Goal: Task Accomplishment & Management: Complete application form

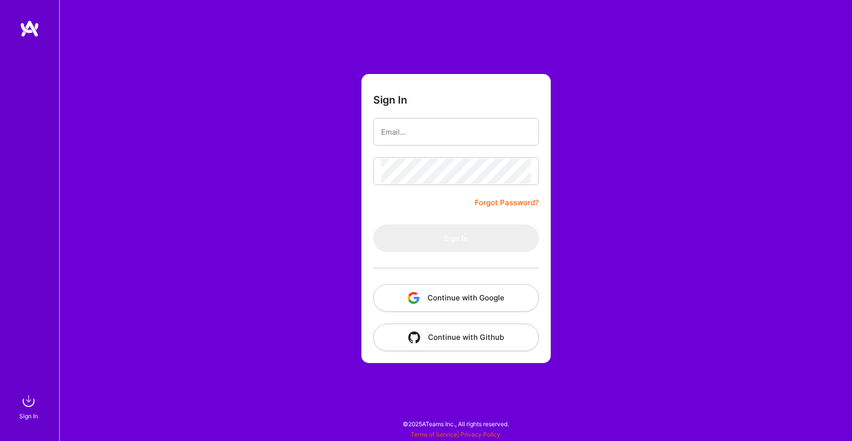
click at [462, 306] on button "Continue with Google" at bounding box center [456, 298] width 166 height 28
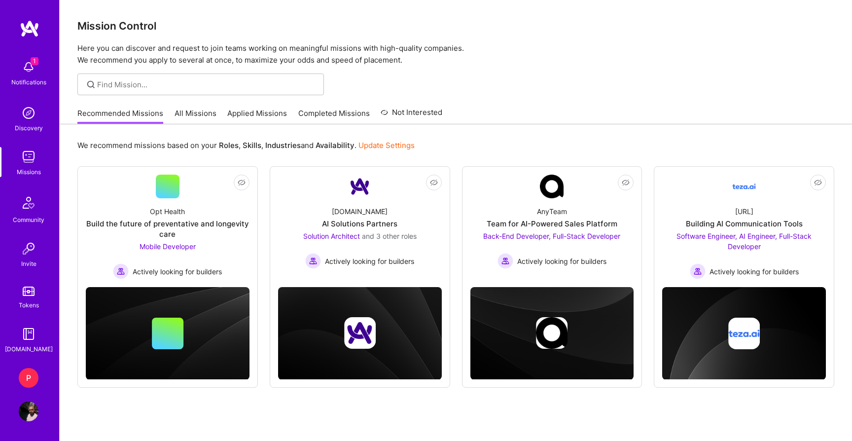
click at [24, 64] on img at bounding box center [29, 67] width 20 height 20
click at [24, 64] on div "1 Notifications Discovery Missions Community Invite Tokens [DOMAIN_NAME]" at bounding box center [29, 204] width 59 height 299
click at [29, 371] on div "P" at bounding box center [29, 378] width 20 height 20
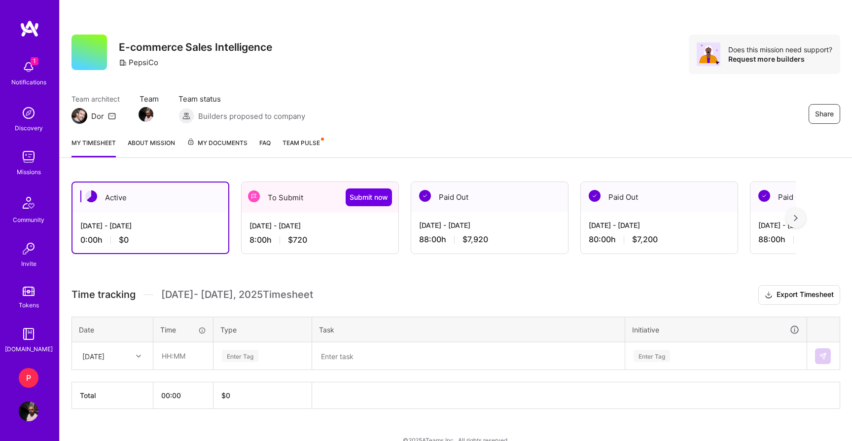
scroll to position [16, 0]
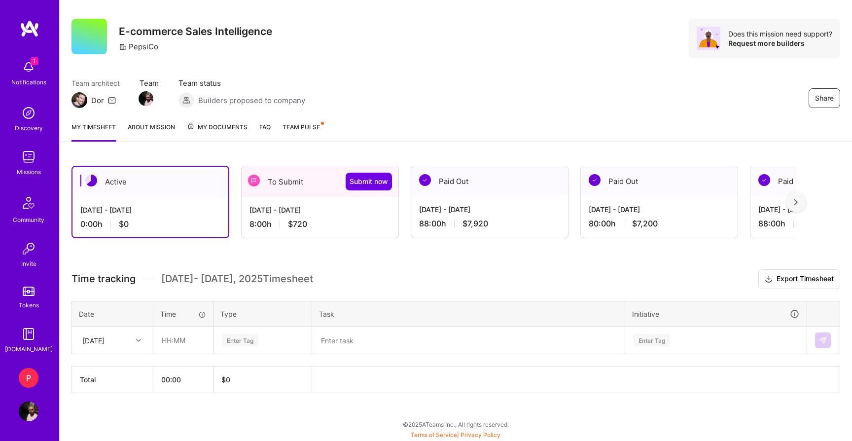
click at [129, 332] on div "[DATE]" at bounding box center [104, 340] width 55 height 16
click at [295, 226] on span "$720" at bounding box center [297, 224] width 19 height 10
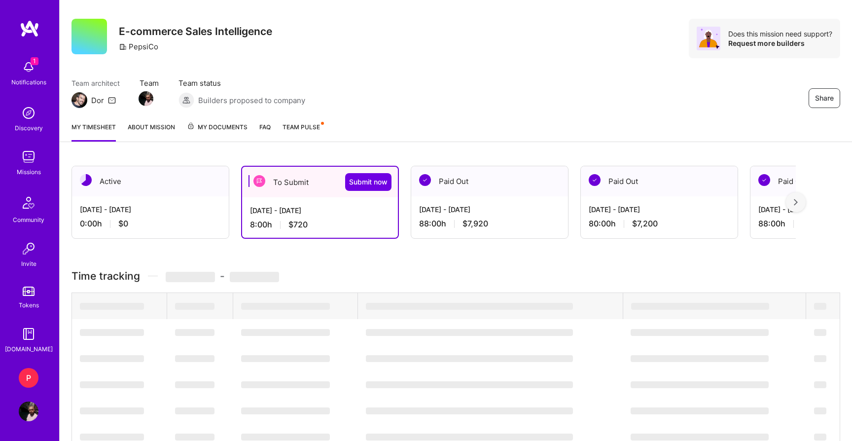
click at [306, 221] on span "$720" at bounding box center [298, 224] width 19 height 10
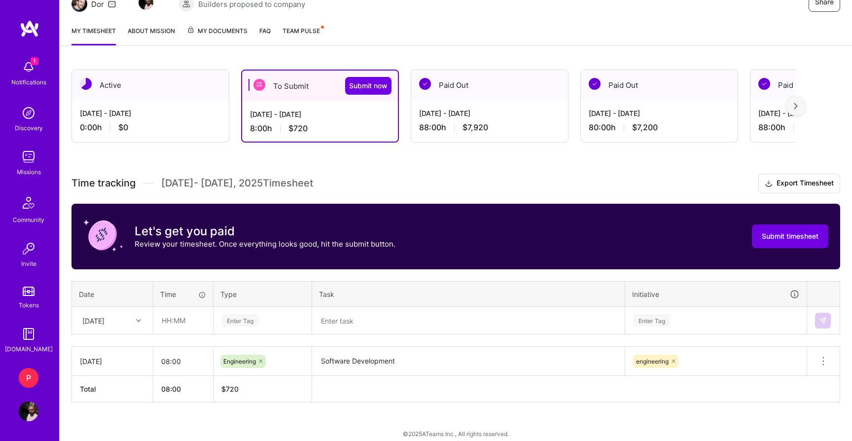
scroll to position [121, 0]
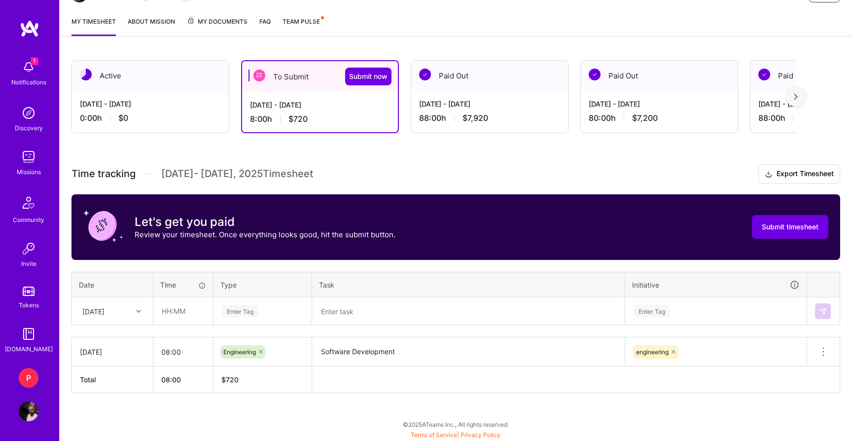
click at [134, 312] on div at bounding box center [139, 311] width 15 height 13
click at [126, 337] on div "[DATE]" at bounding box center [112, 339] width 80 height 18
click at [181, 306] on input "text" at bounding box center [183, 311] width 59 height 26
type input "08:00"
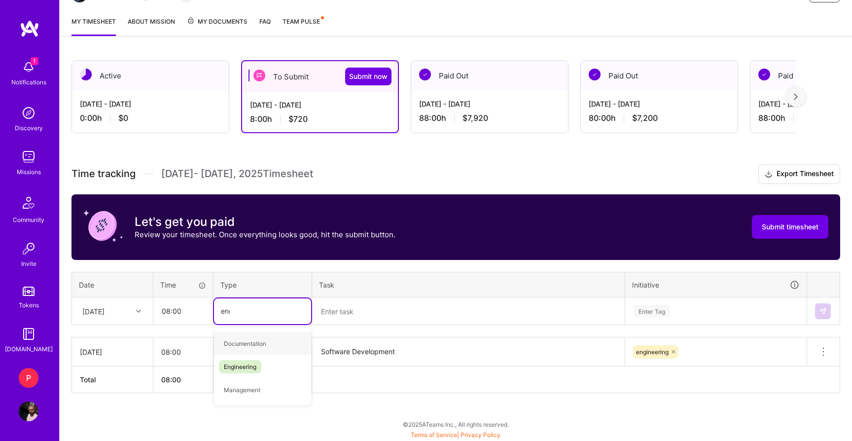
type input "engin"
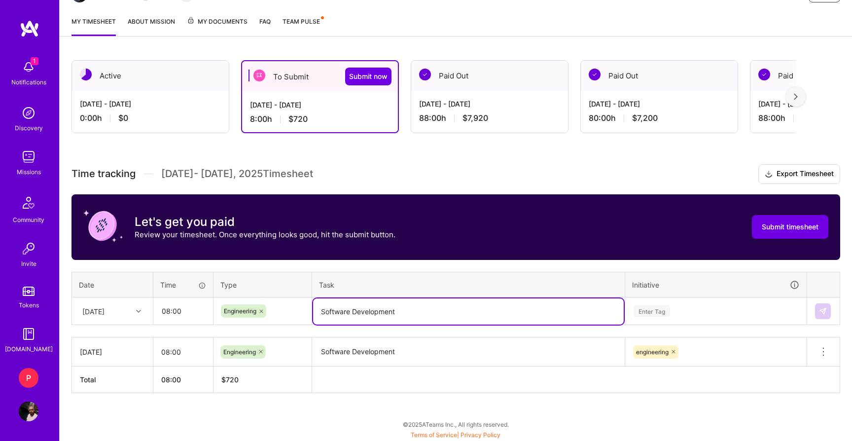
type textarea "Software Development"
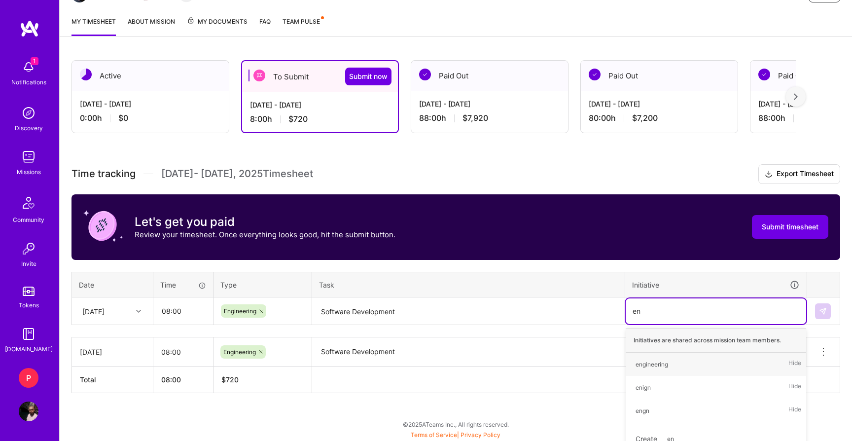
type input "eng"
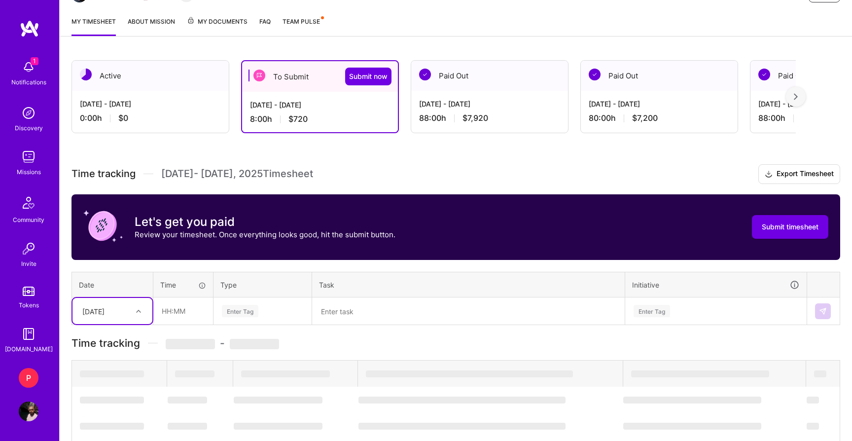
type input "18"
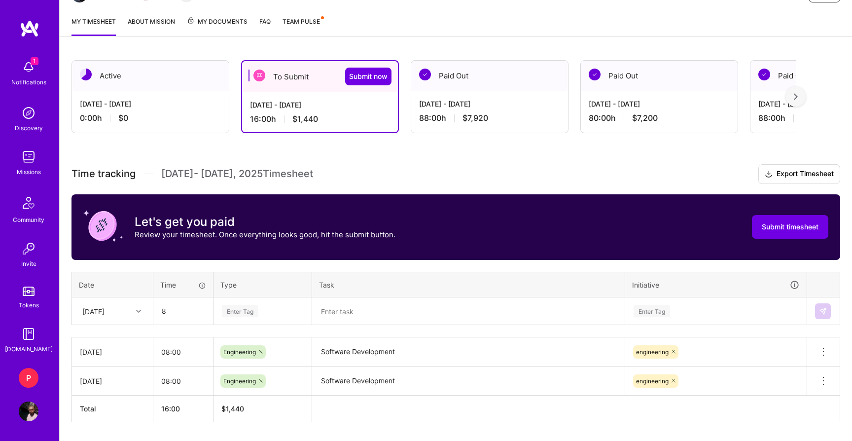
type input "08:00"
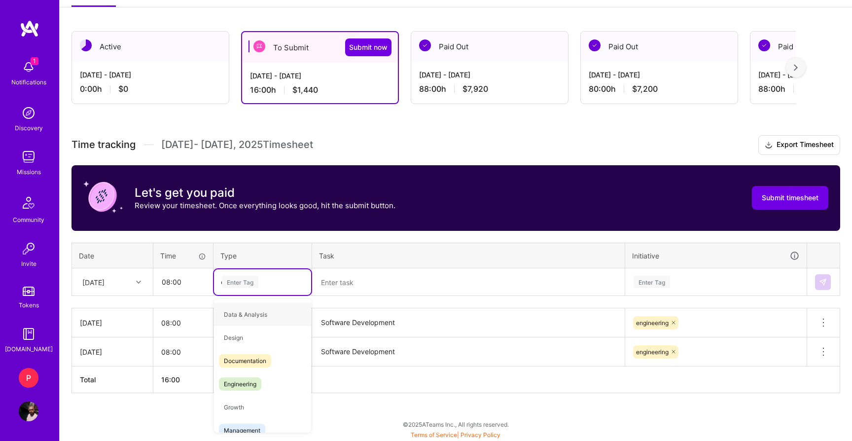
type input "en"
type input "eng"
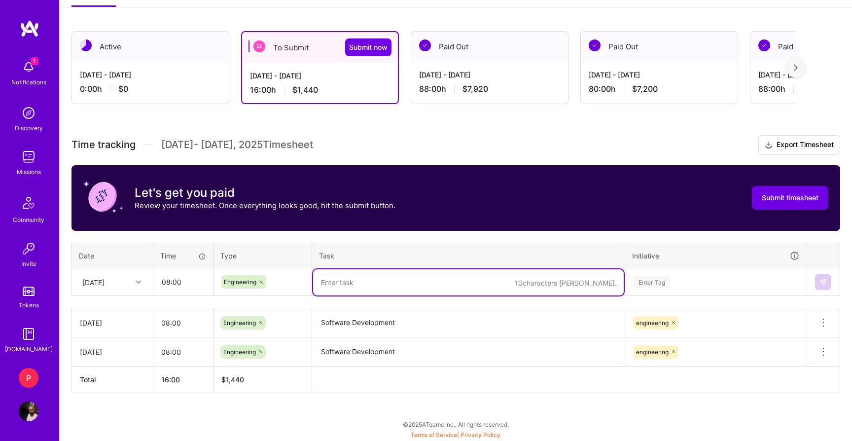
paste textarea "Software Development"
type textarea "Software Development"
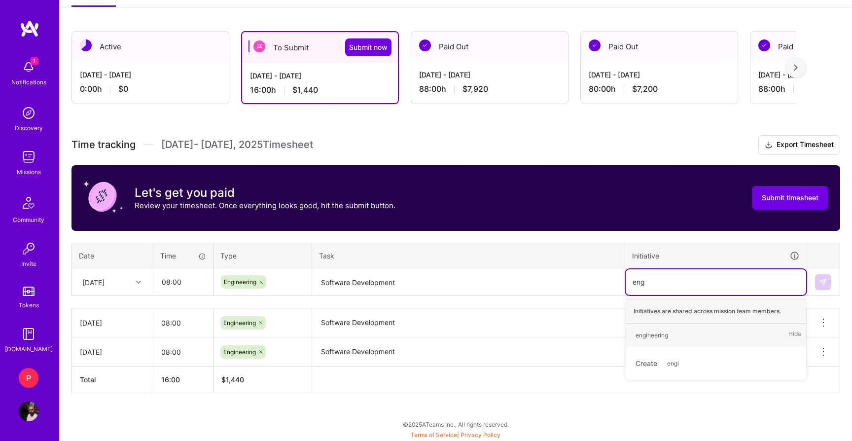
type input "engi"
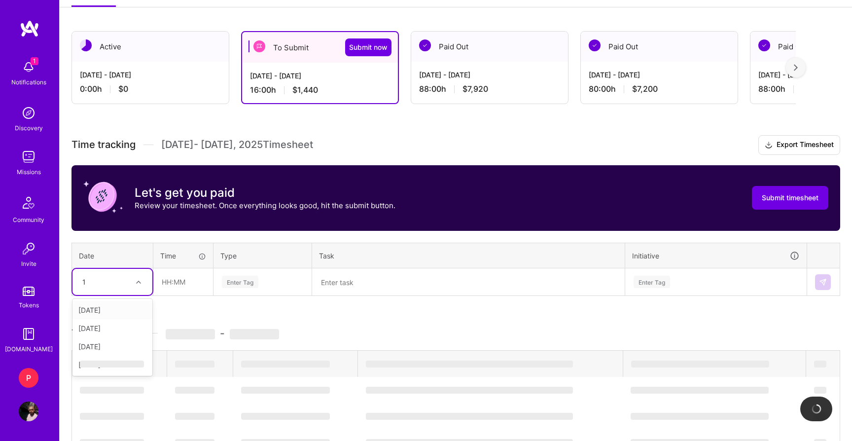
type input "19"
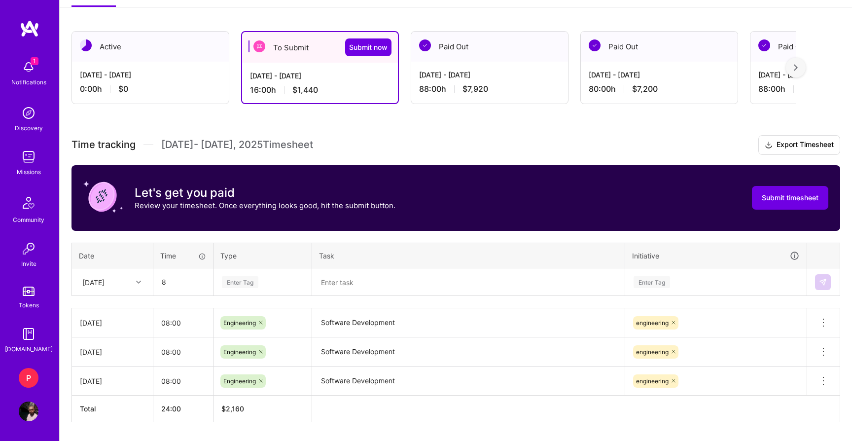
type input "08:00"
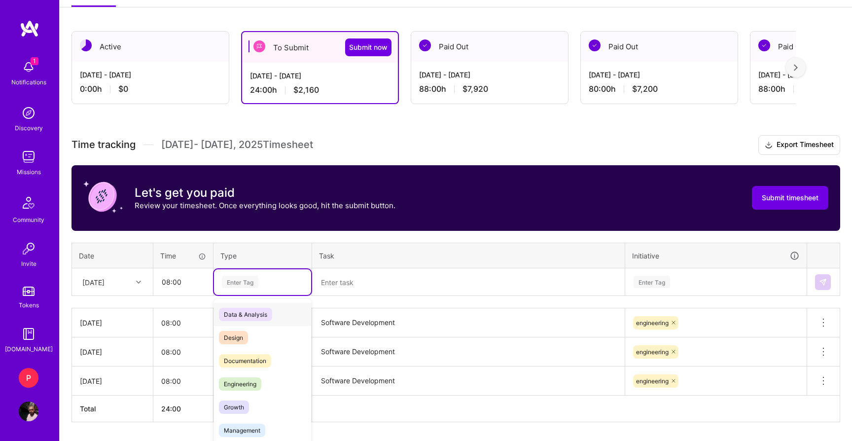
scroll to position [160, 0]
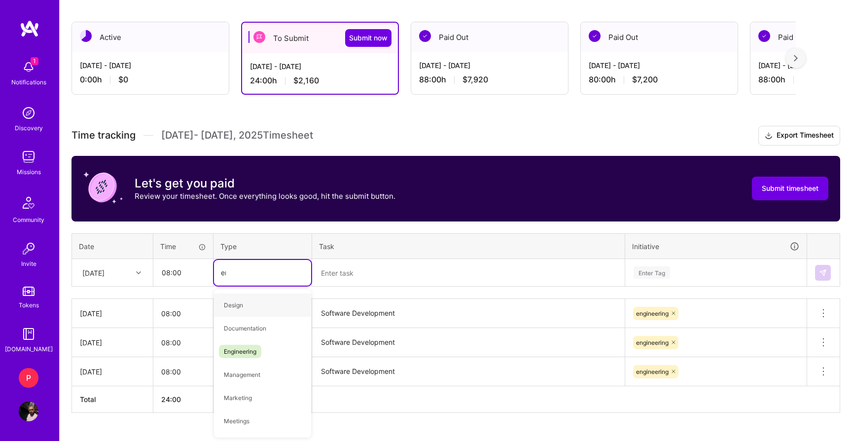
type input "engi"
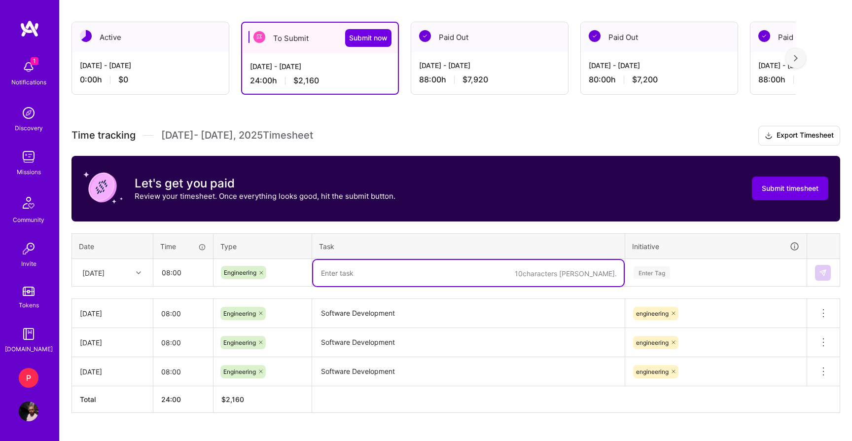
paste textarea "Software Development"
type textarea "Software Development"
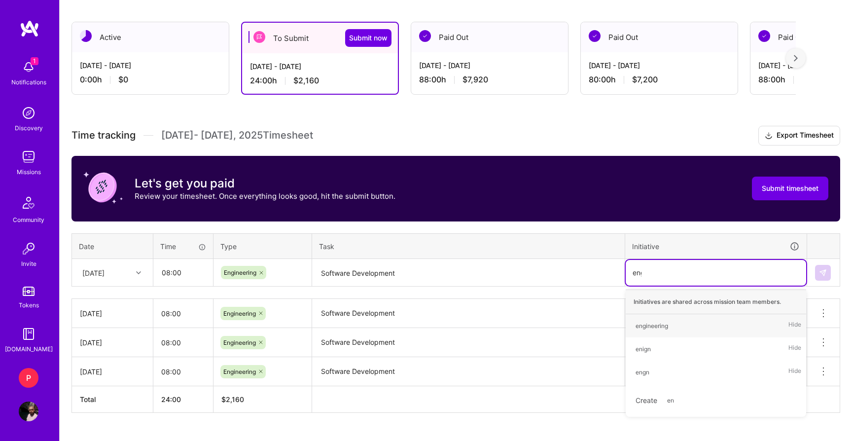
type input "engi"
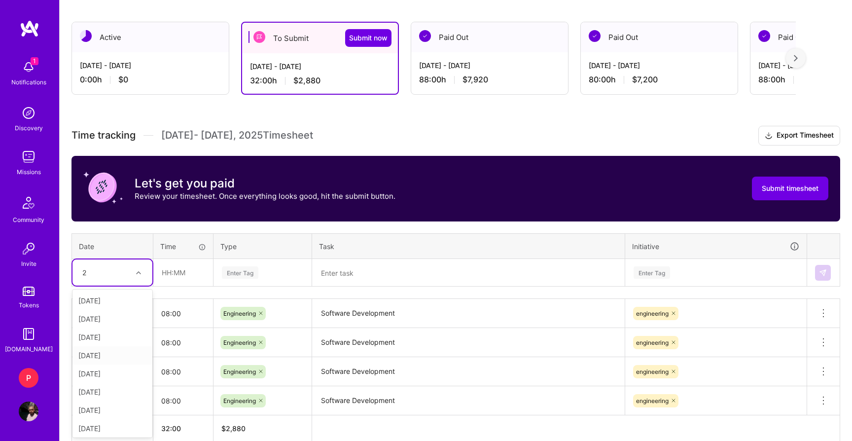
type input "22"
type input "08:00"
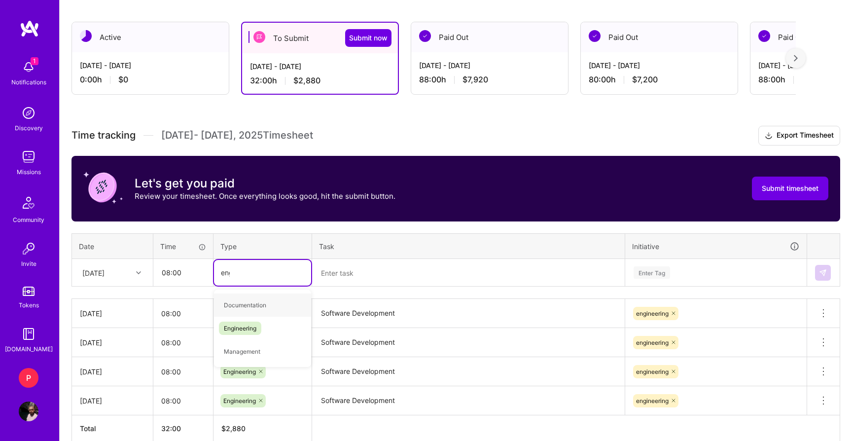
type input "engi"
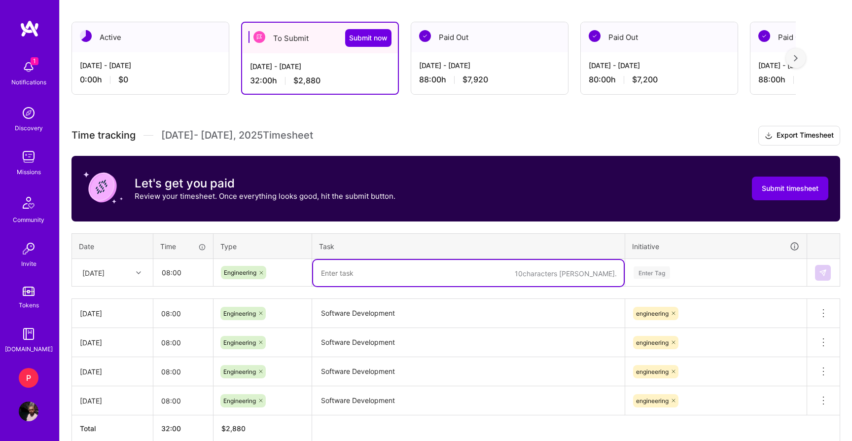
paste textarea "Software Development"
type textarea "Software Development"
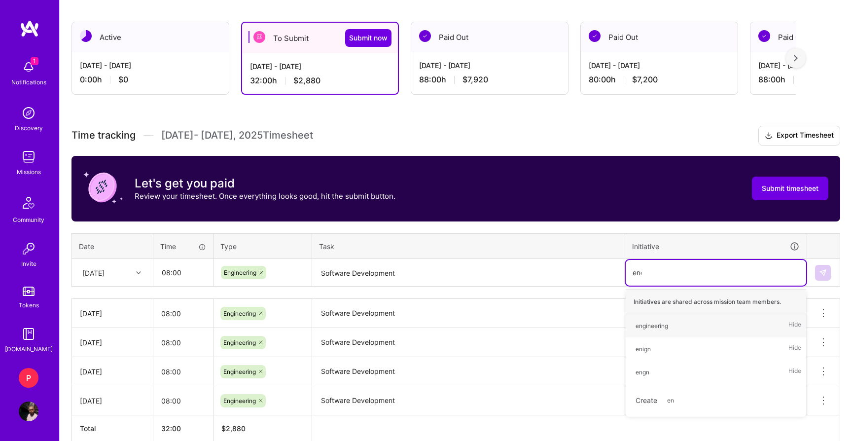
type input "engi"
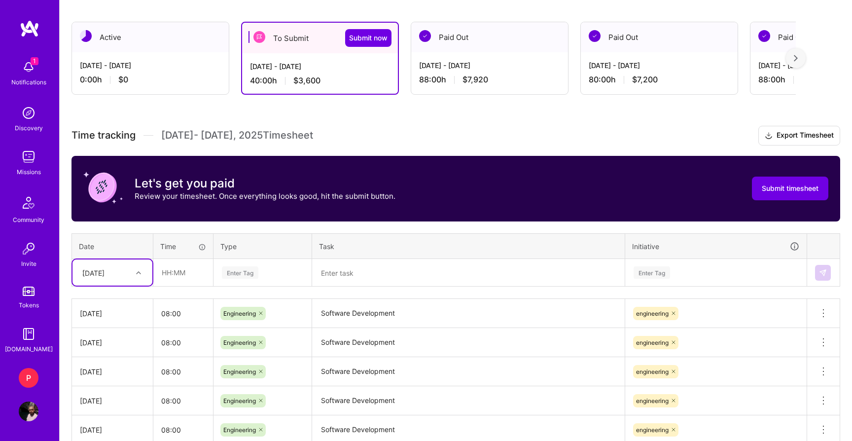
type input "23"
type input "08:00"
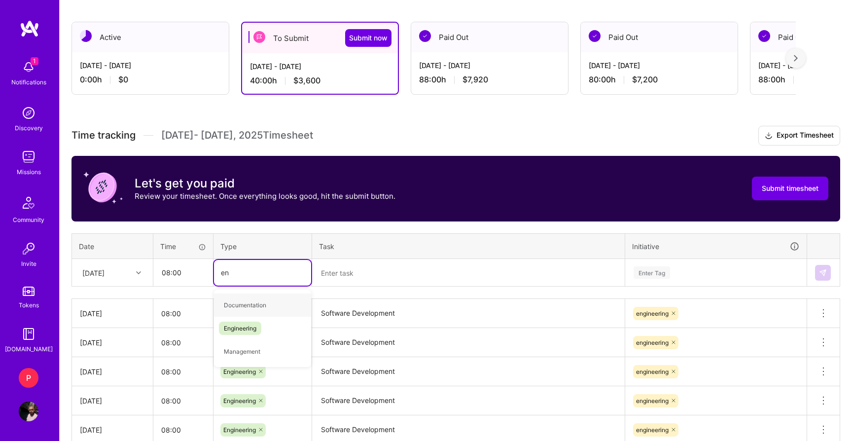
type input "eng"
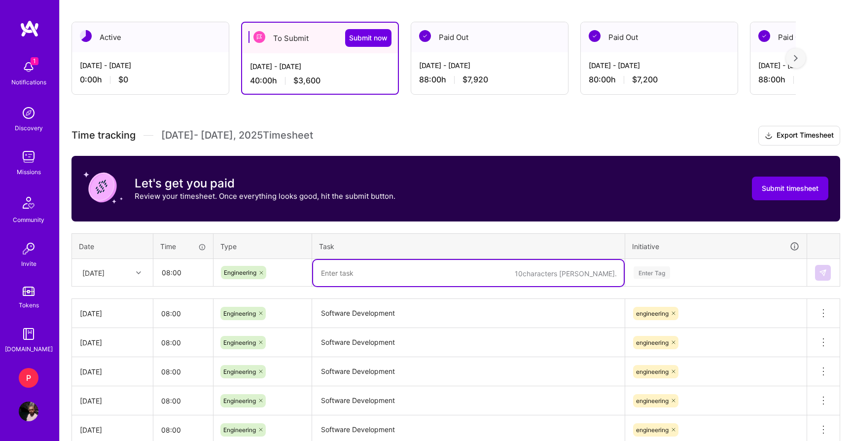
paste textarea "Software Development"
type textarea "Software Development"
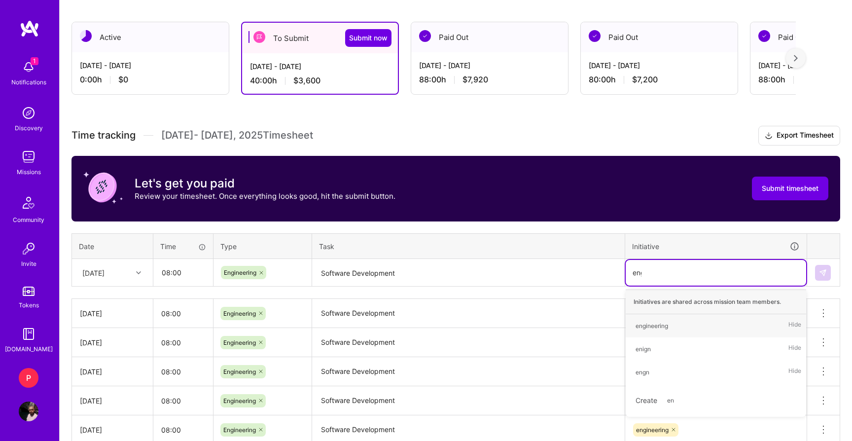
type input "engi"
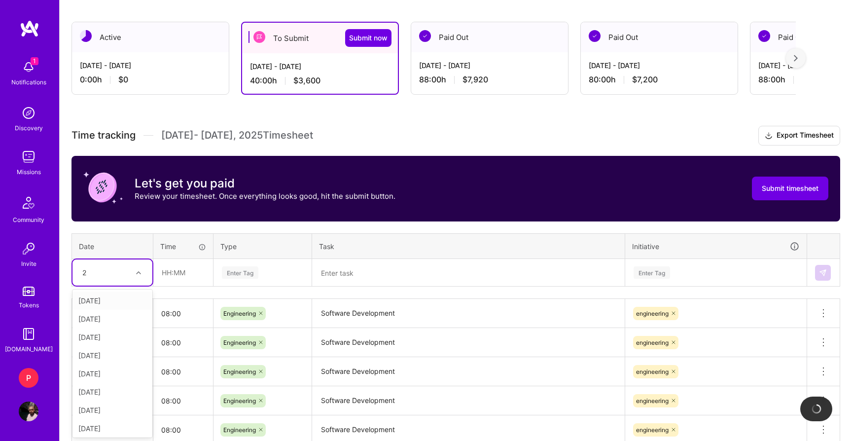
type input "24"
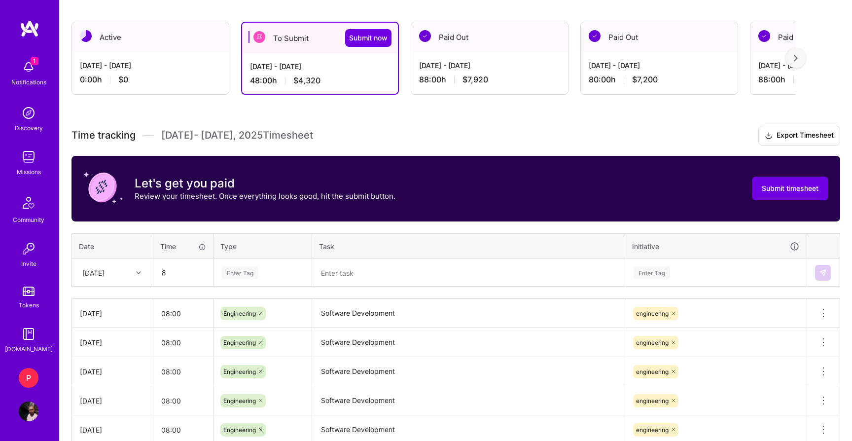
type input "08:00"
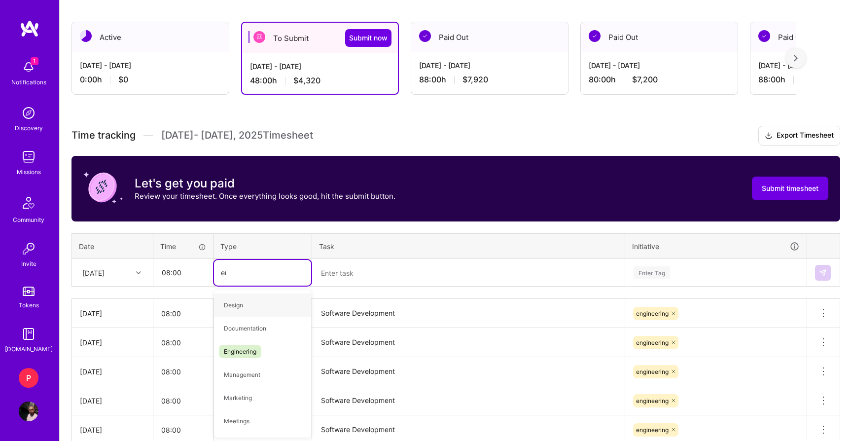
type input "eng"
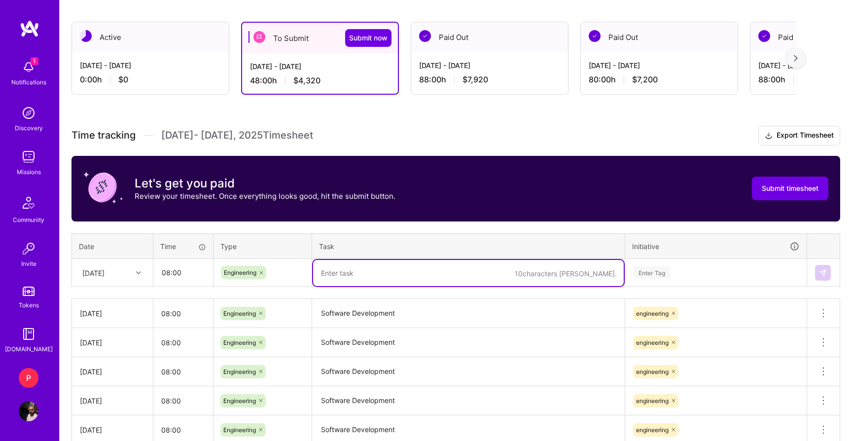
paste textarea "Software Development"
type textarea "Software Development"
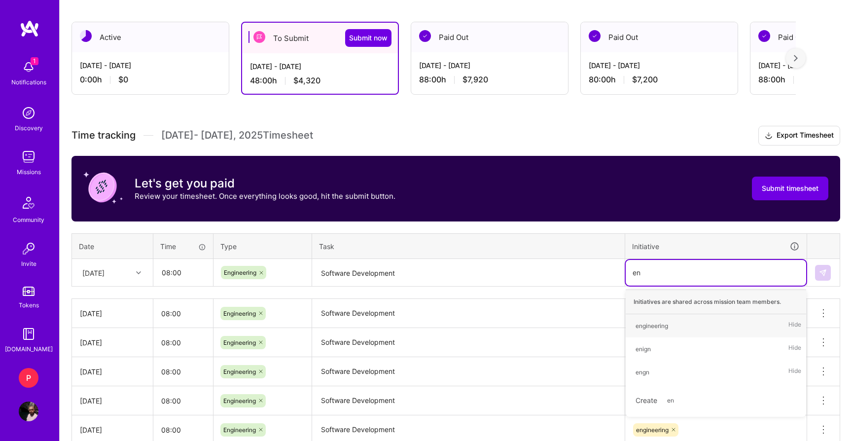
type input "eng"
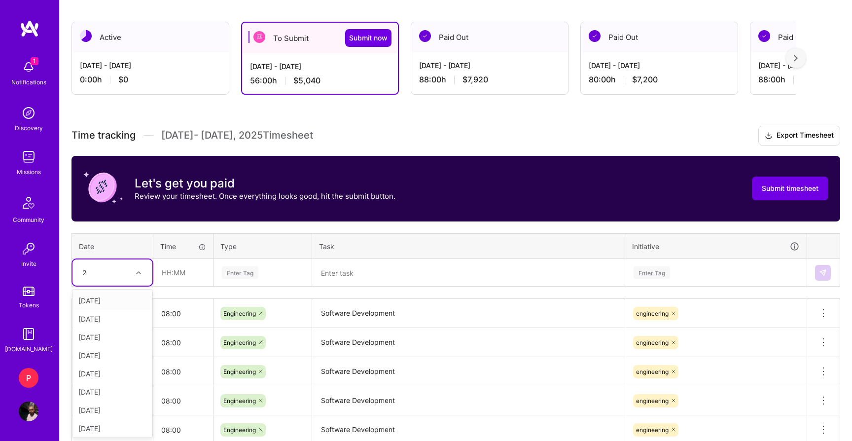
type input "25"
type input "08:00"
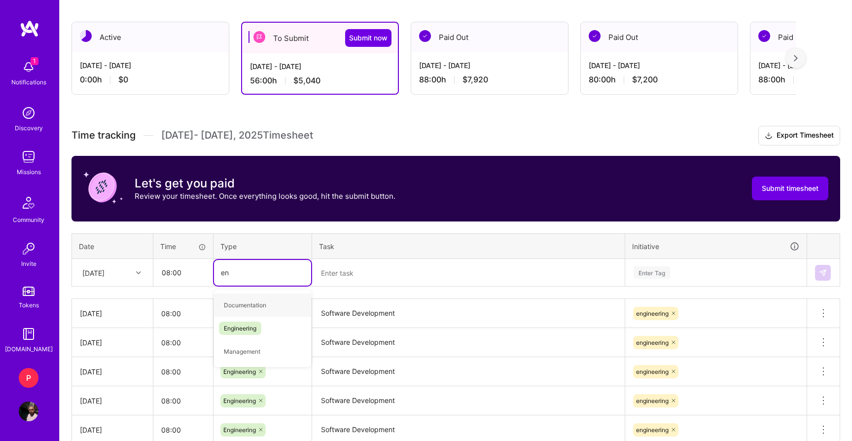
type input "eng"
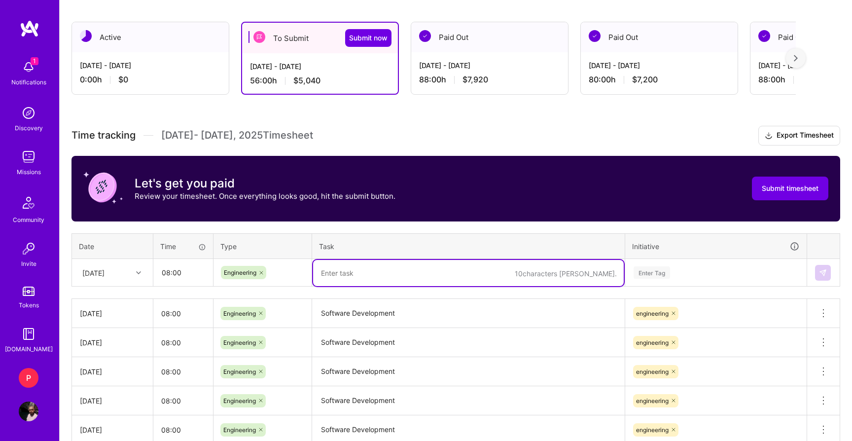
paste textarea "Software Development"
type textarea "Software Development"
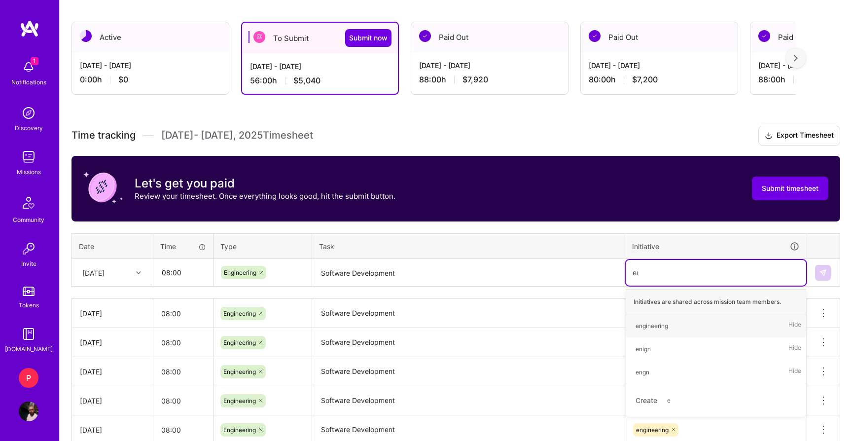
type input "eng"
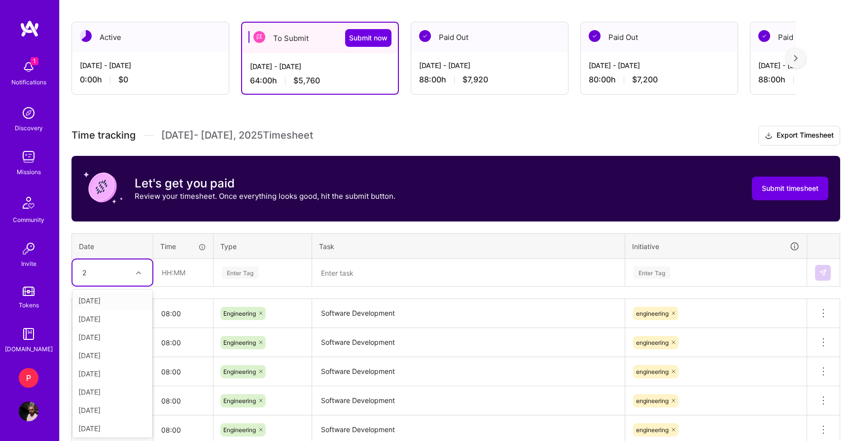
type input "26"
type input "08:00"
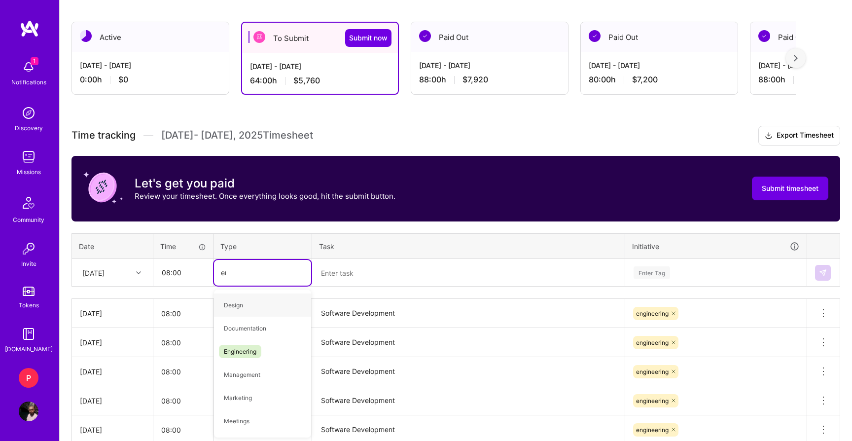
type input "eng"
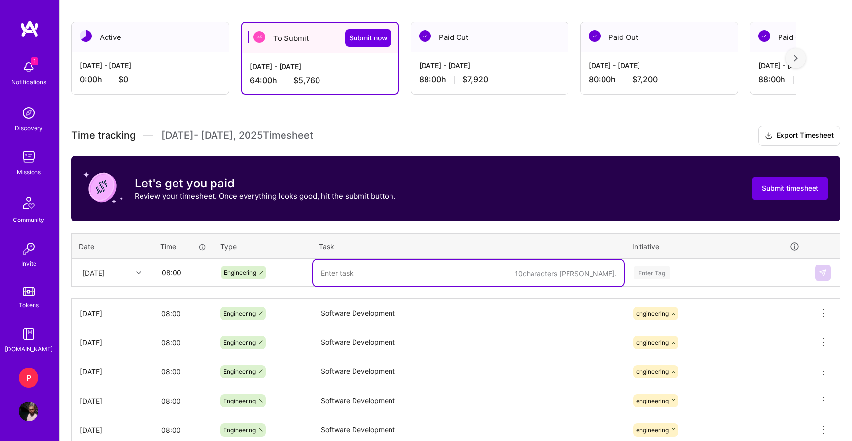
paste textarea "Software Development"
type textarea "Software Development"
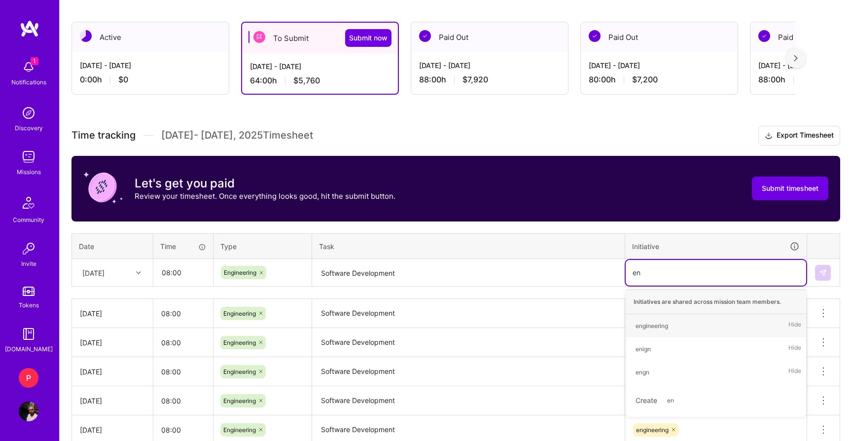
type input "eng"
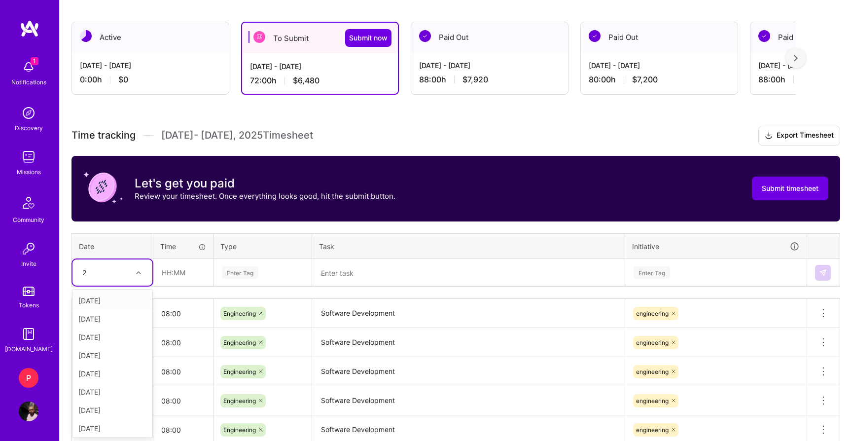
type input "29"
type input "08:00"
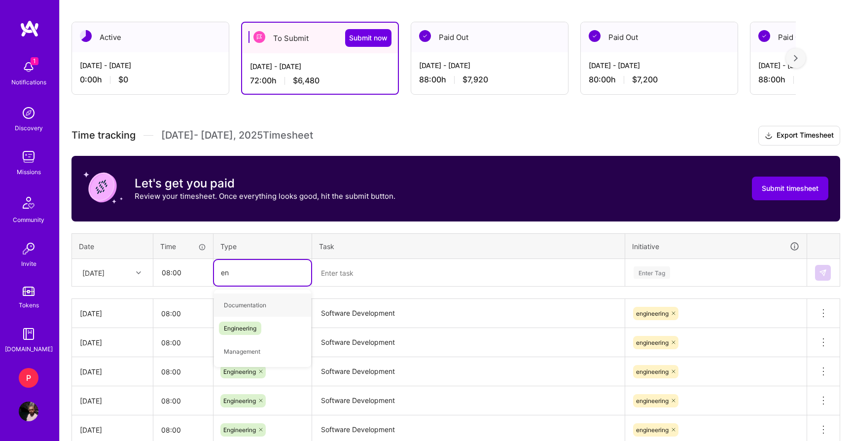
type input "eng"
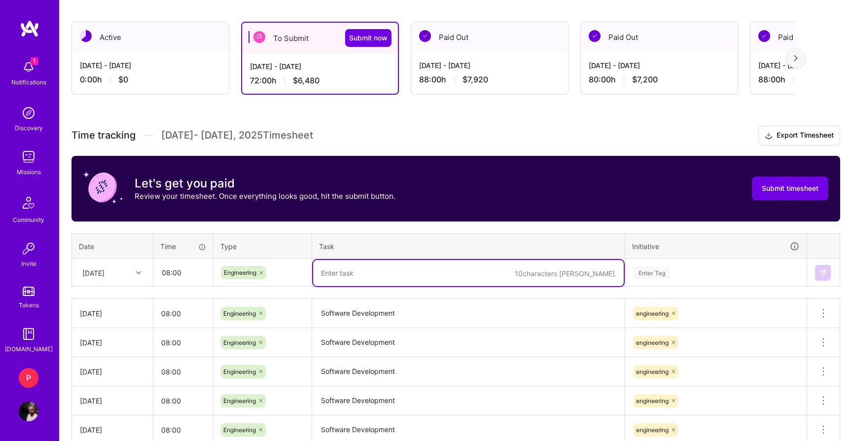
paste textarea "Software Development"
type textarea "Software Development"
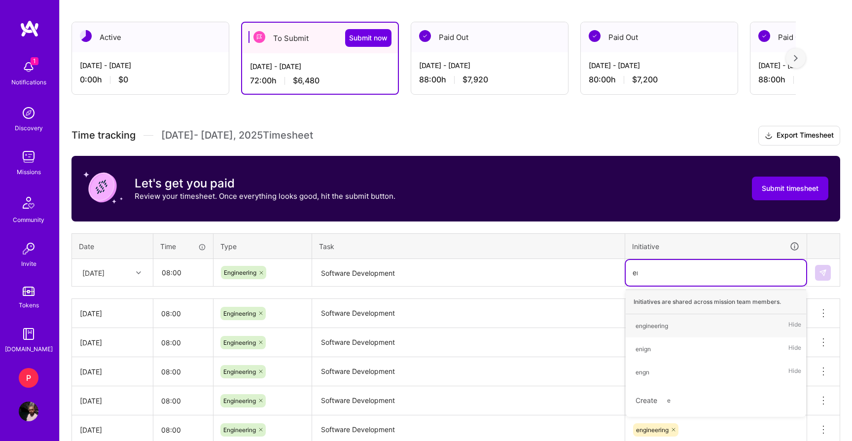
type input "eng"
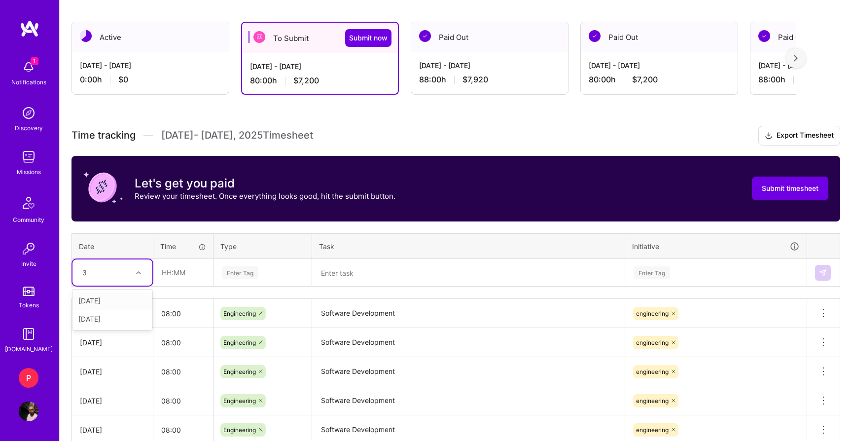
type input "30"
type input "08:00"
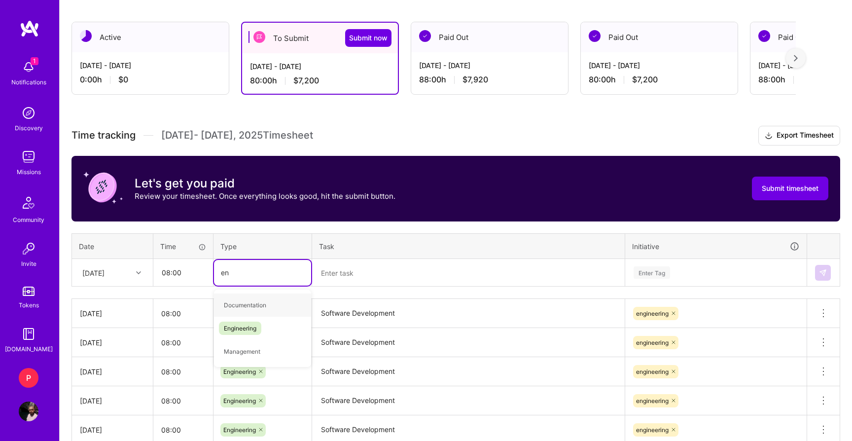
type input "eng"
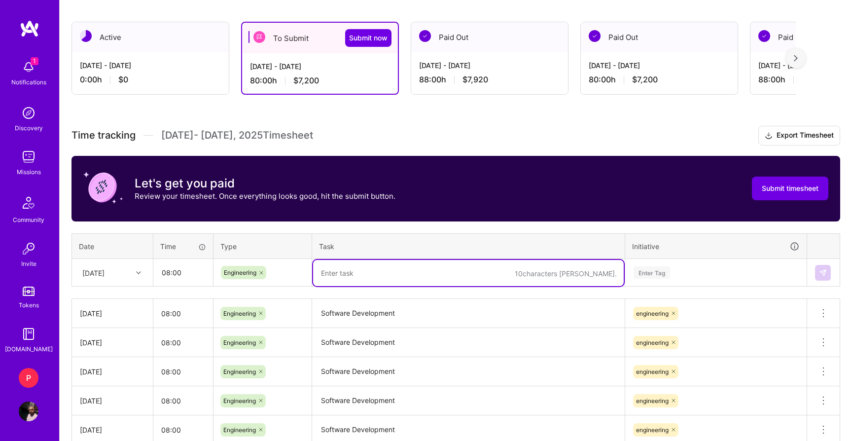
paste textarea "Software Development"
type textarea "Software Development"
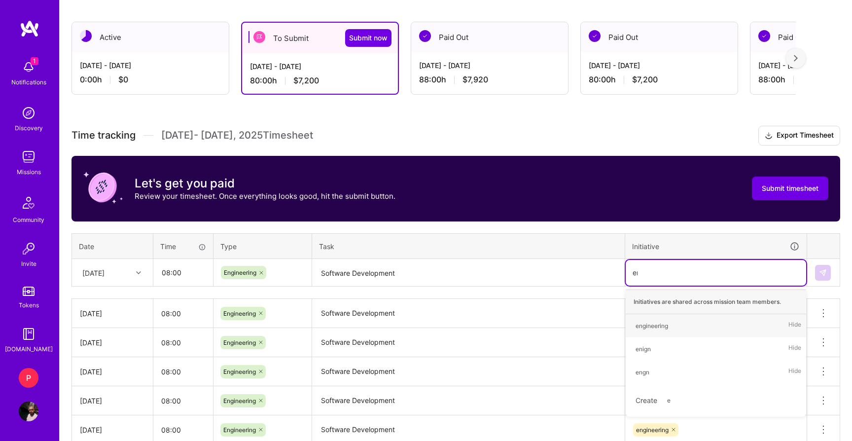
type input "eng"
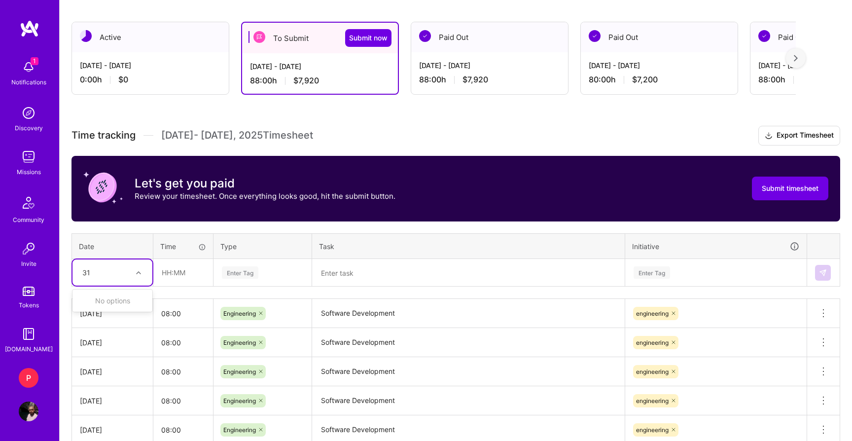
type input "3"
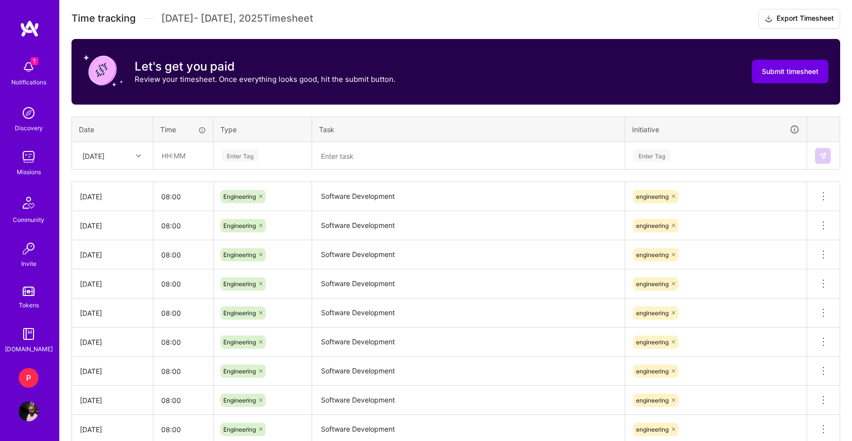
scroll to position [412, 0]
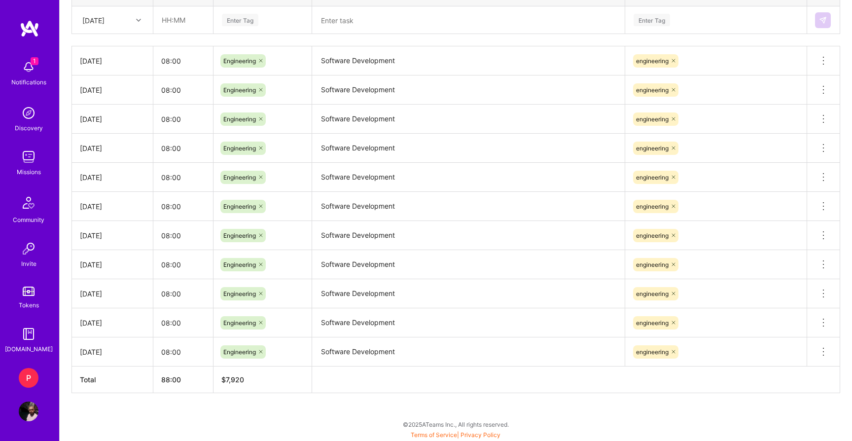
click at [87, 349] on div "[DATE]" at bounding box center [112, 352] width 65 height 10
drag, startPoint x: 85, startPoint y: 324, endPoint x: 91, endPoint y: 324, distance: 5.9
click at [91, 324] on div "[DATE]" at bounding box center [112, 323] width 65 height 10
click at [88, 357] on td "[DATE]" at bounding box center [112, 351] width 81 height 29
click at [85, 291] on div "[DATE]" at bounding box center [112, 294] width 65 height 10
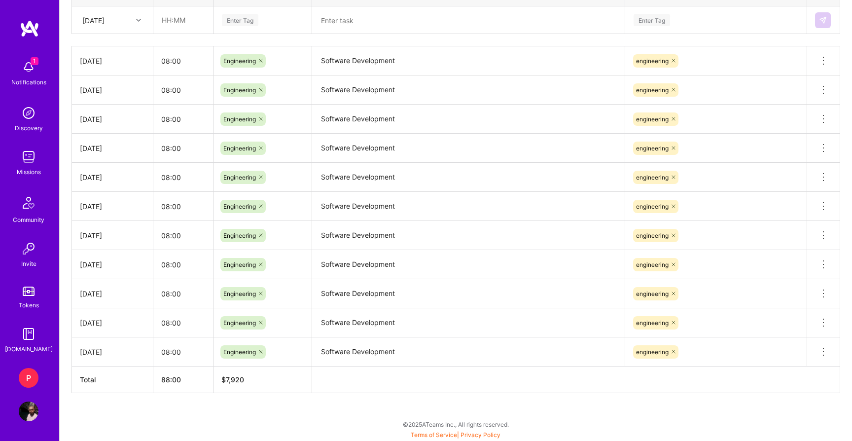
click at [86, 268] on div "[DATE]" at bounding box center [112, 264] width 65 height 10
click at [89, 234] on div "[DATE]" at bounding box center [112, 235] width 65 height 10
click at [87, 211] on td "[DATE]" at bounding box center [112, 206] width 81 height 29
click at [86, 178] on div "[DATE]" at bounding box center [112, 177] width 65 height 10
click at [88, 155] on td "[DATE]" at bounding box center [112, 148] width 81 height 29
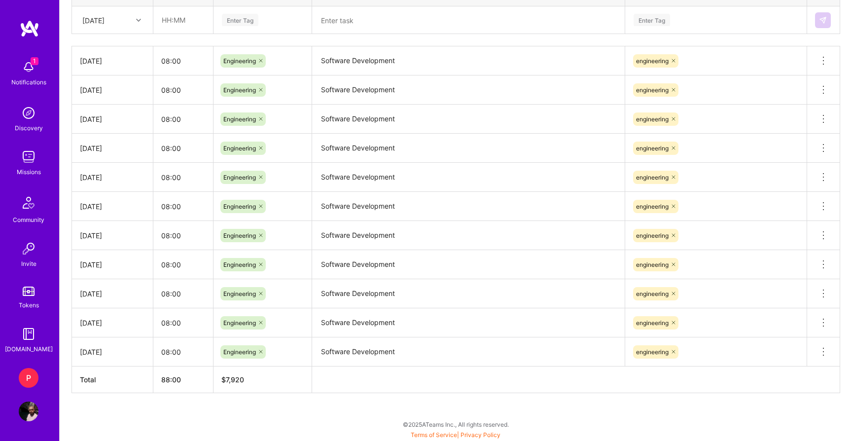
drag, startPoint x: 86, startPoint y: 123, endPoint x: 95, endPoint y: 123, distance: 8.9
click at [86, 123] on div "[DATE]" at bounding box center [112, 119] width 65 height 10
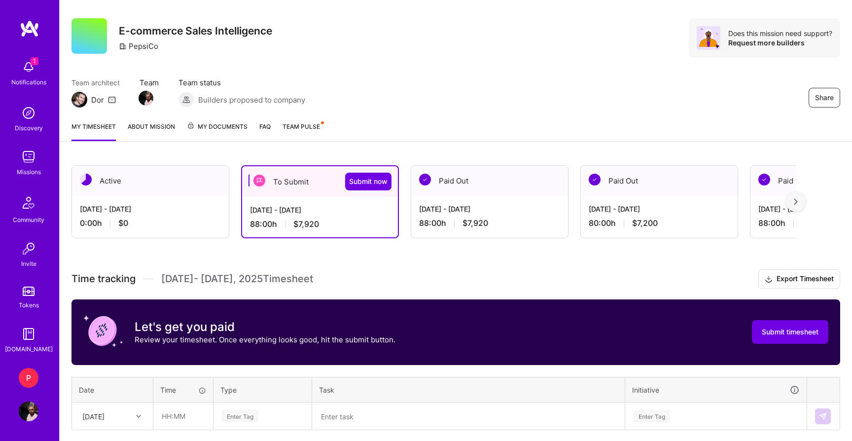
scroll to position [7, 0]
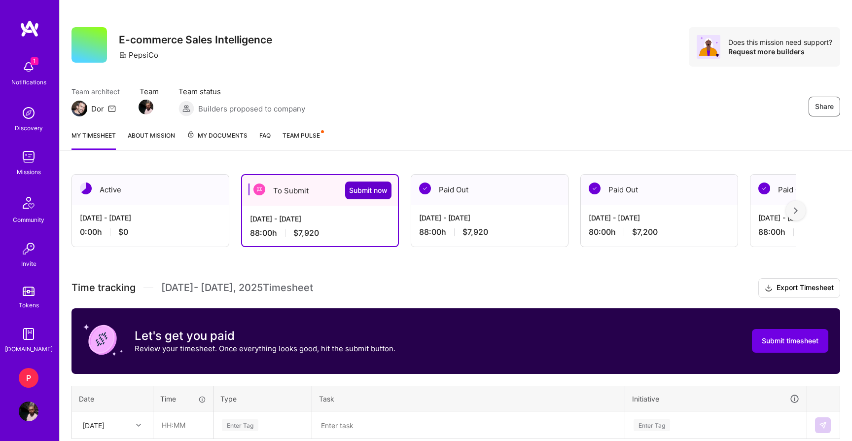
click at [371, 187] on span "Submit now" at bounding box center [368, 190] width 38 height 10
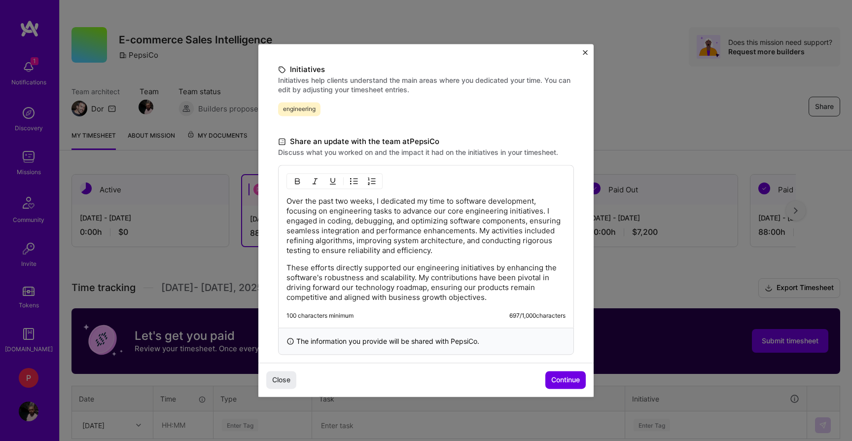
scroll to position [228, 0]
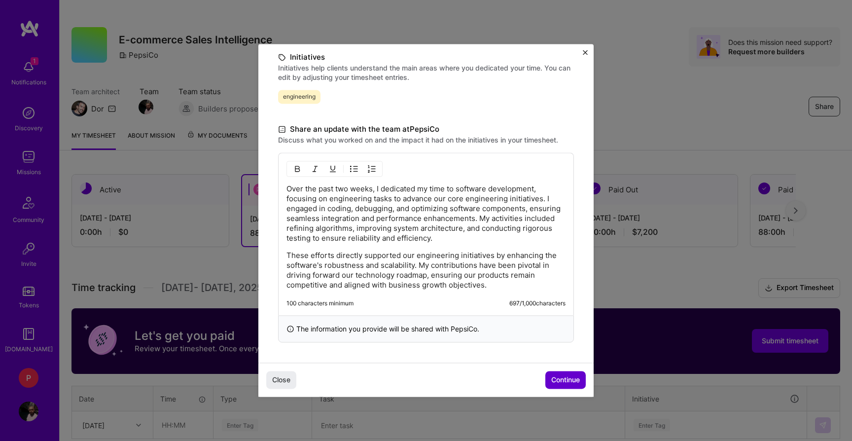
click at [566, 380] on span "Continue" at bounding box center [565, 380] width 29 height 10
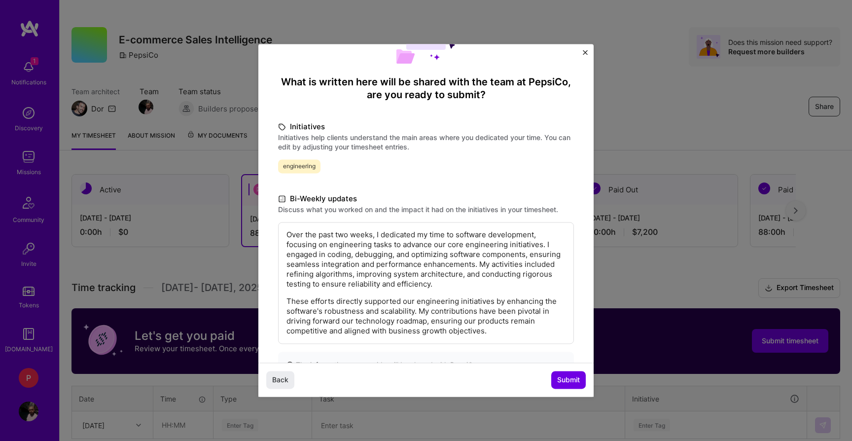
scroll to position [0, 0]
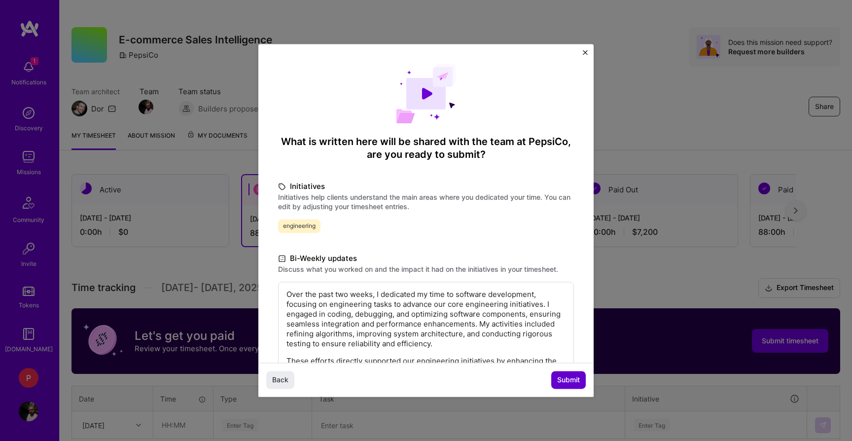
click at [567, 382] on span "Submit" at bounding box center [568, 380] width 23 height 10
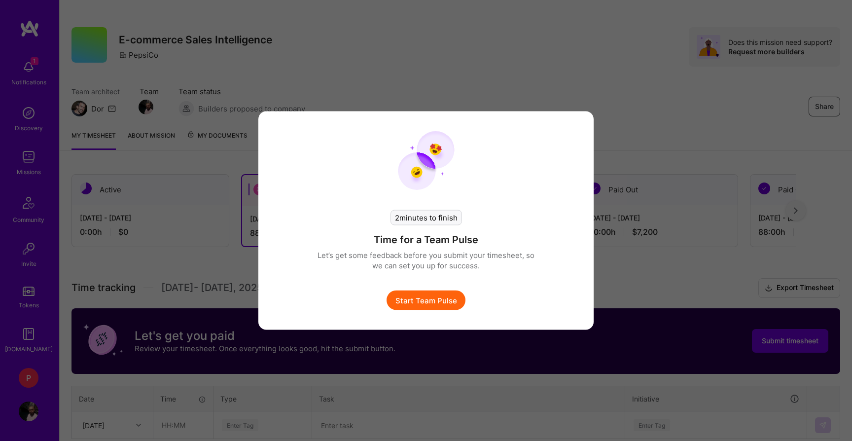
click at [443, 294] on button "Start Team Pulse" at bounding box center [426, 300] width 79 height 20
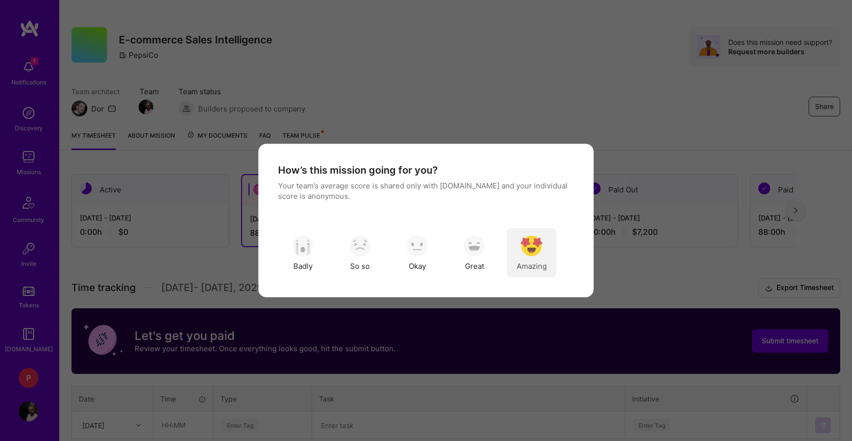
click at [533, 242] on img "modal" at bounding box center [532, 246] width 22 height 22
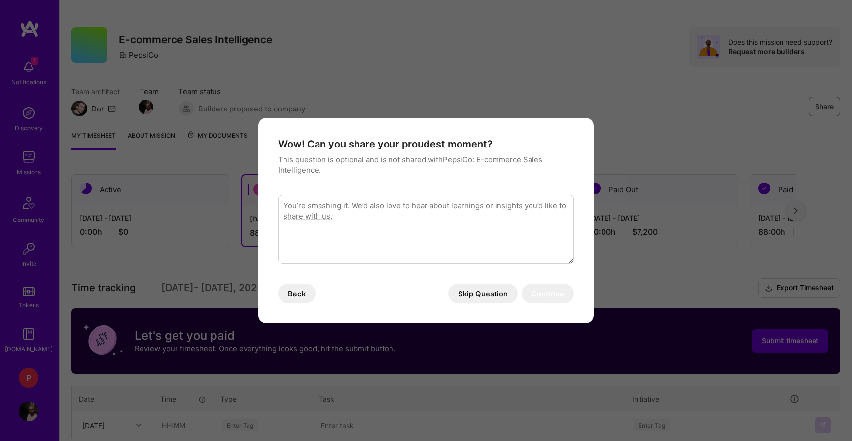
click at [503, 289] on button "Skip Question" at bounding box center [483, 294] width 70 height 20
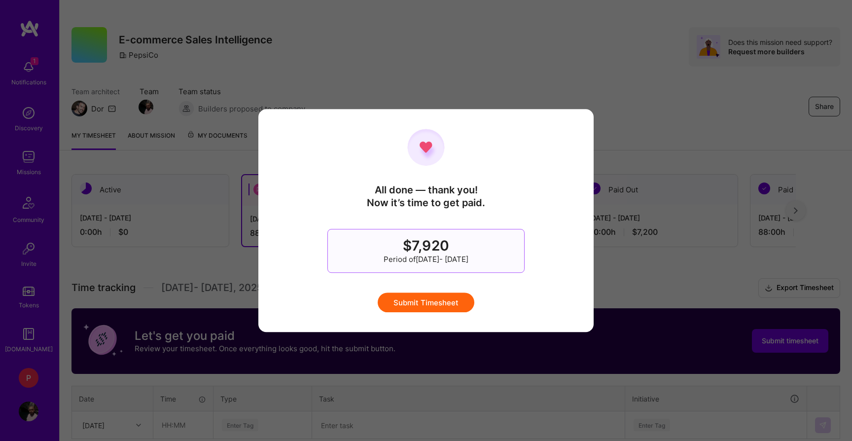
click at [436, 305] on button "Submit Timesheet" at bounding box center [426, 302] width 97 height 20
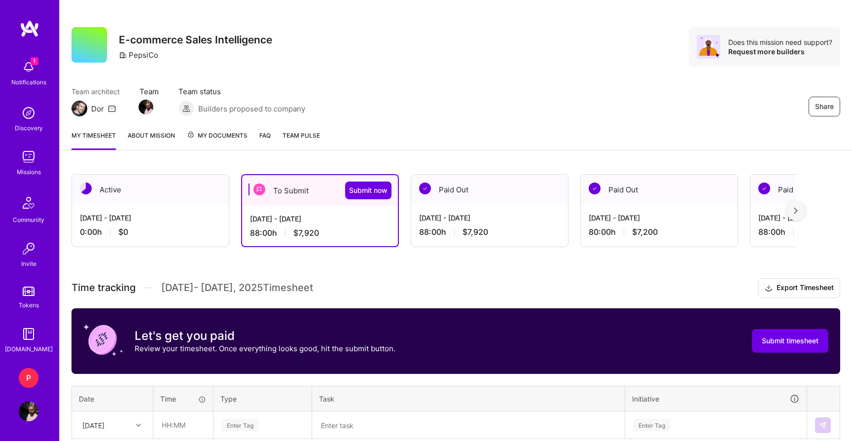
click at [192, 219] on div "[DATE] - [DATE]" at bounding box center [150, 218] width 141 height 10
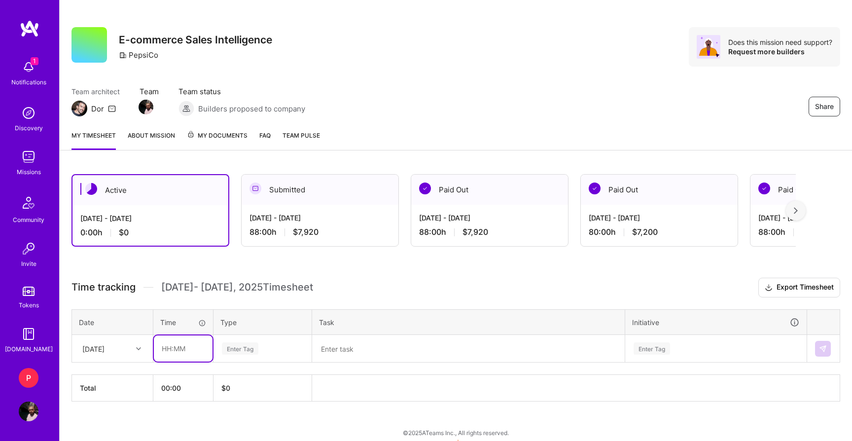
click at [175, 343] on input "text" at bounding box center [183, 348] width 59 height 26
type input "08:00"
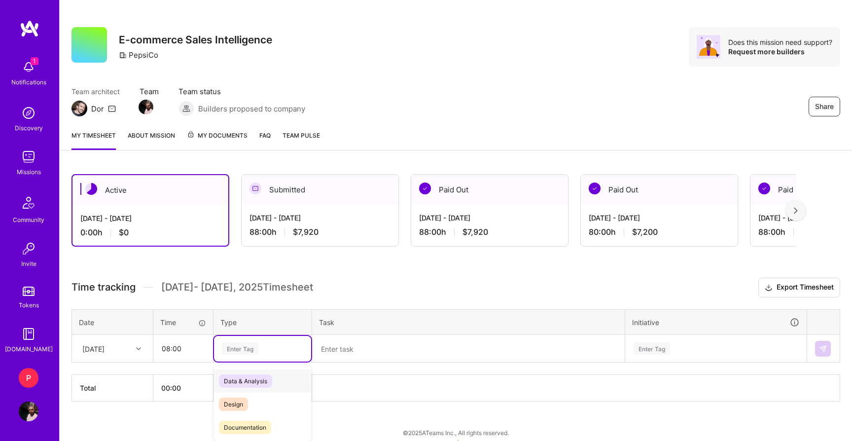
scroll to position [16, 0]
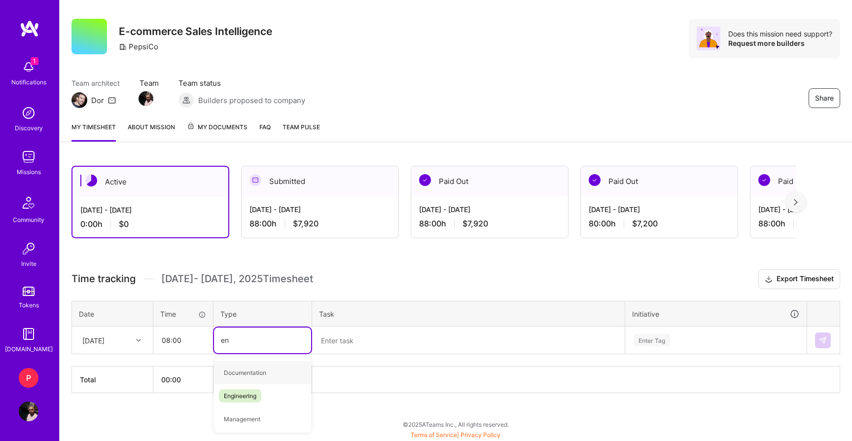
type input "eng"
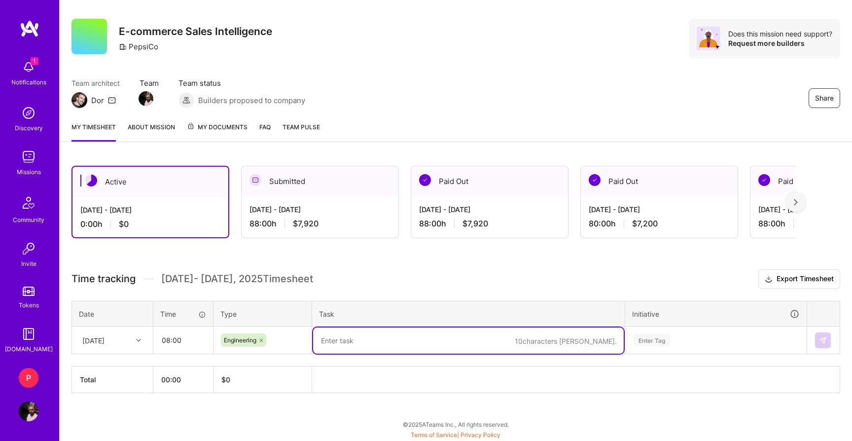
paste textarea "Software Development"
type textarea "Software Development"
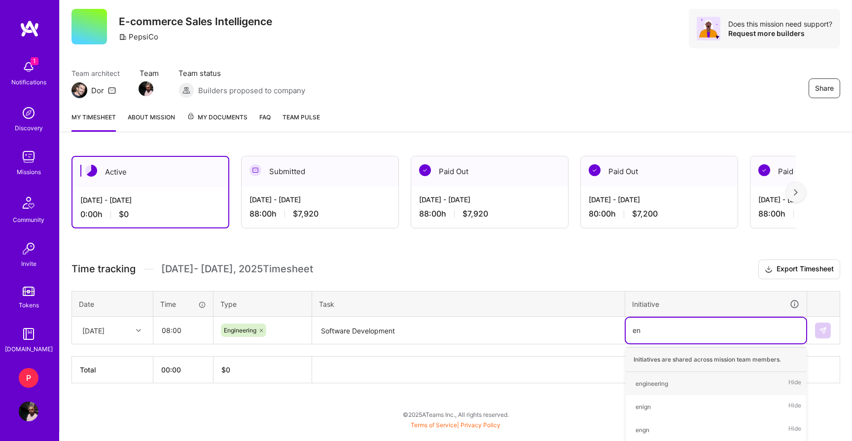
type input "eng"
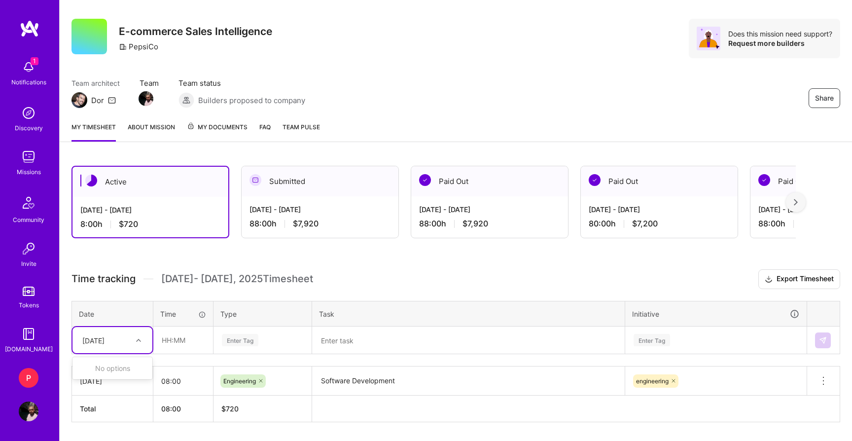
click at [135, 340] on div at bounding box center [139, 340] width 15 height 13
click at [263, 275] on span "[DATE] - [DATE] Timesheet" at bounding box center [237, 279] width 152 height 12
